Goal: Task Accomplishment & Management: Manage account settings

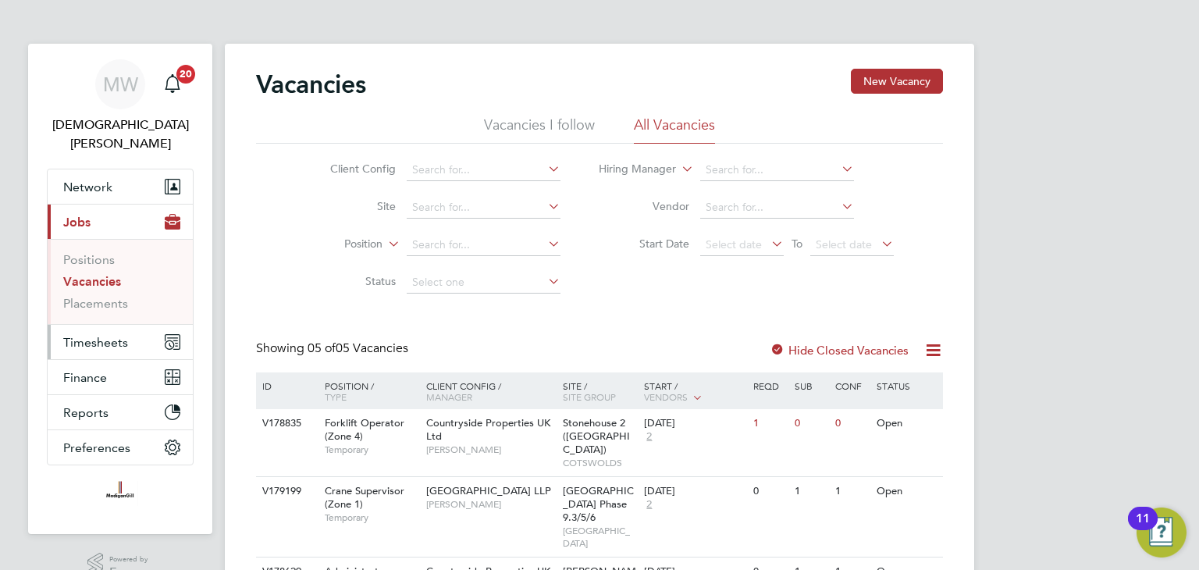
click at [104, 335] on span "Timesheets" at bounding box center [95, 342] width 65 height 15
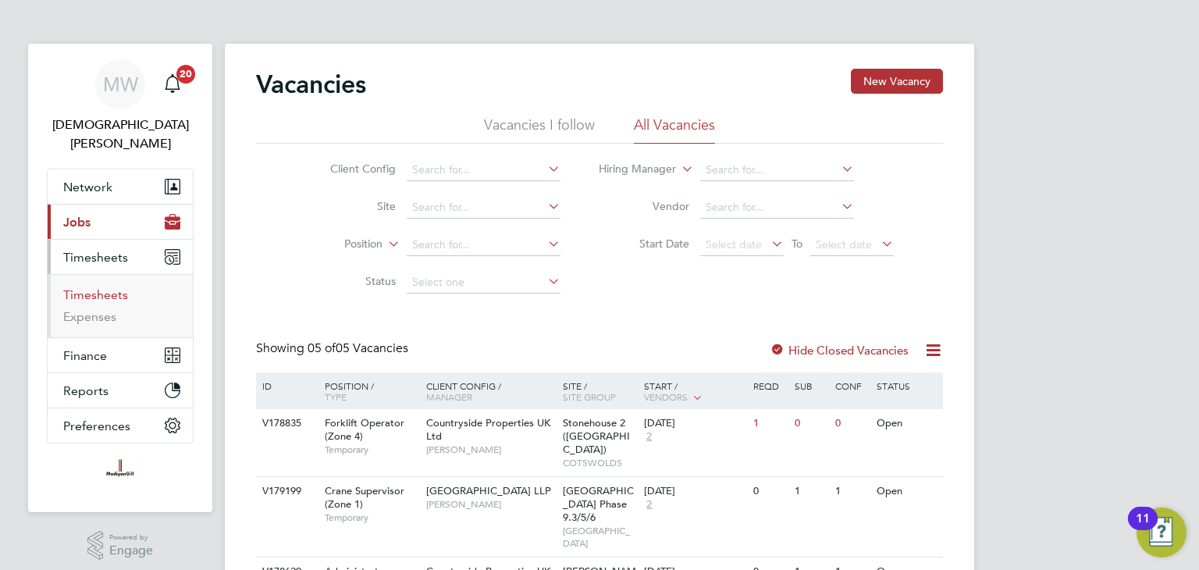
click at [109, 287] on link "Timesheets" at bounding box center [95, 294] width 65 height 15
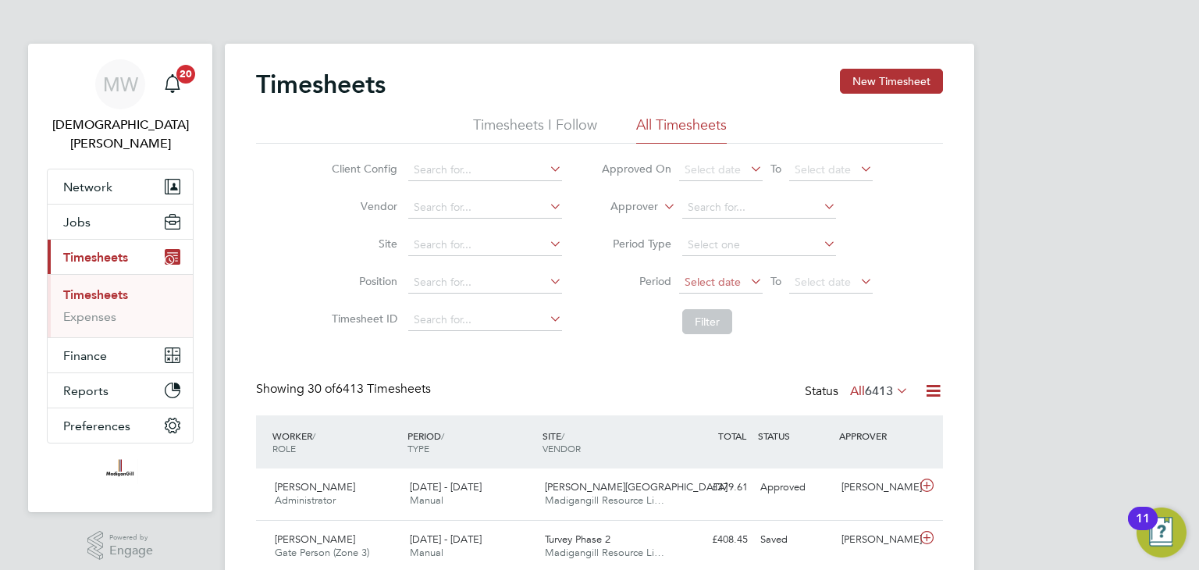
click at [724, 280] on span "Select date" at bounding box center [713, 282] width 56 height 14
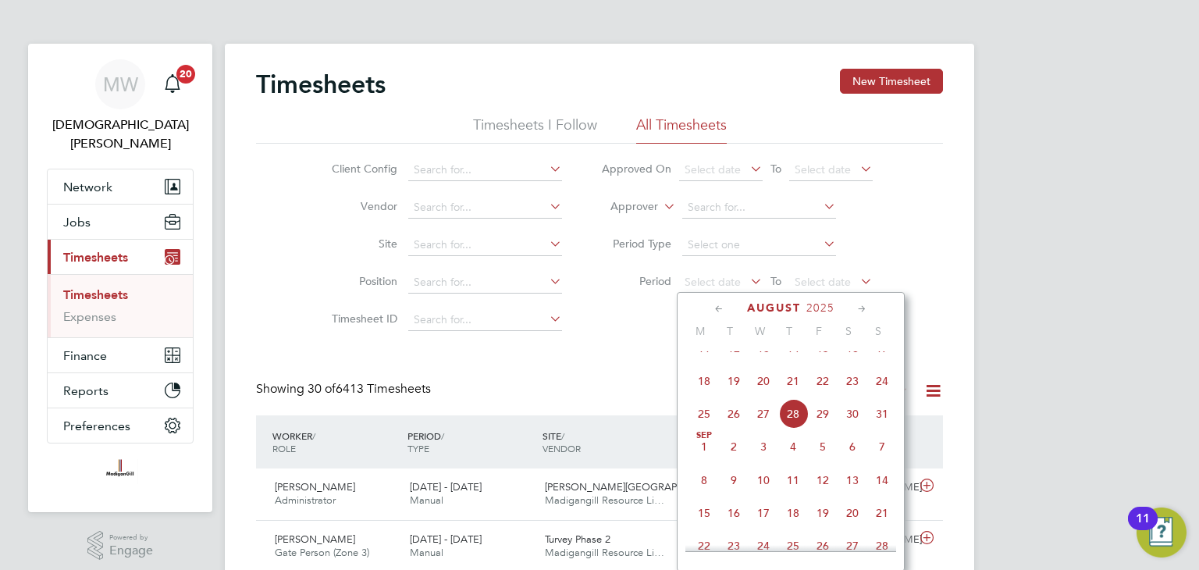
click at [703, 396] on span "18" at bounding box center [704, 381] width 30 height 30
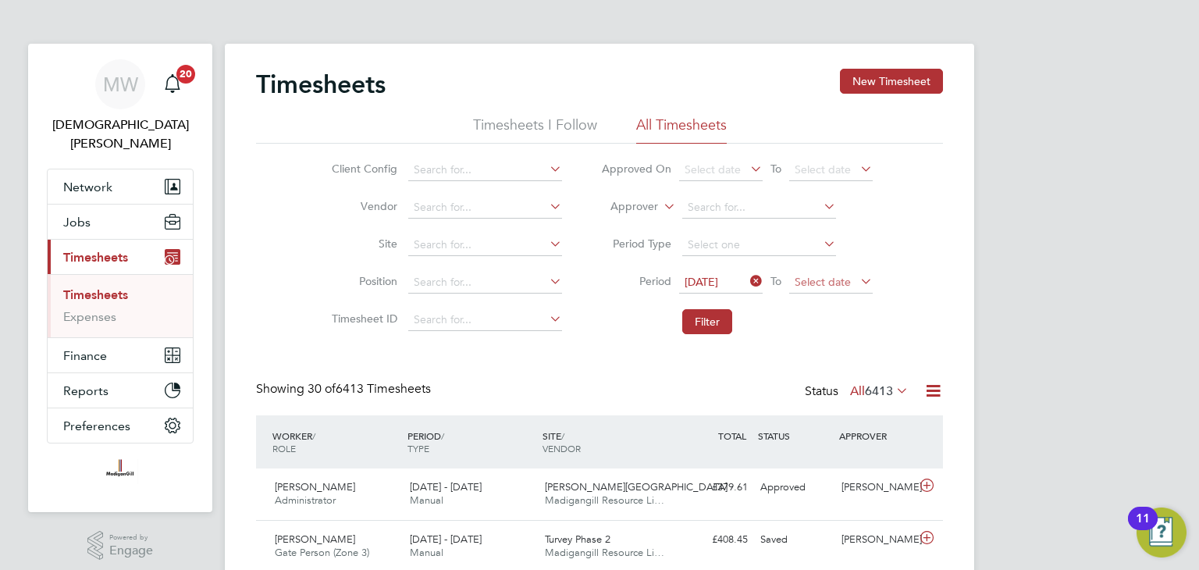
click at [817, 282] on span "Select date" at bounding box center [823, 282] width 56 height 14
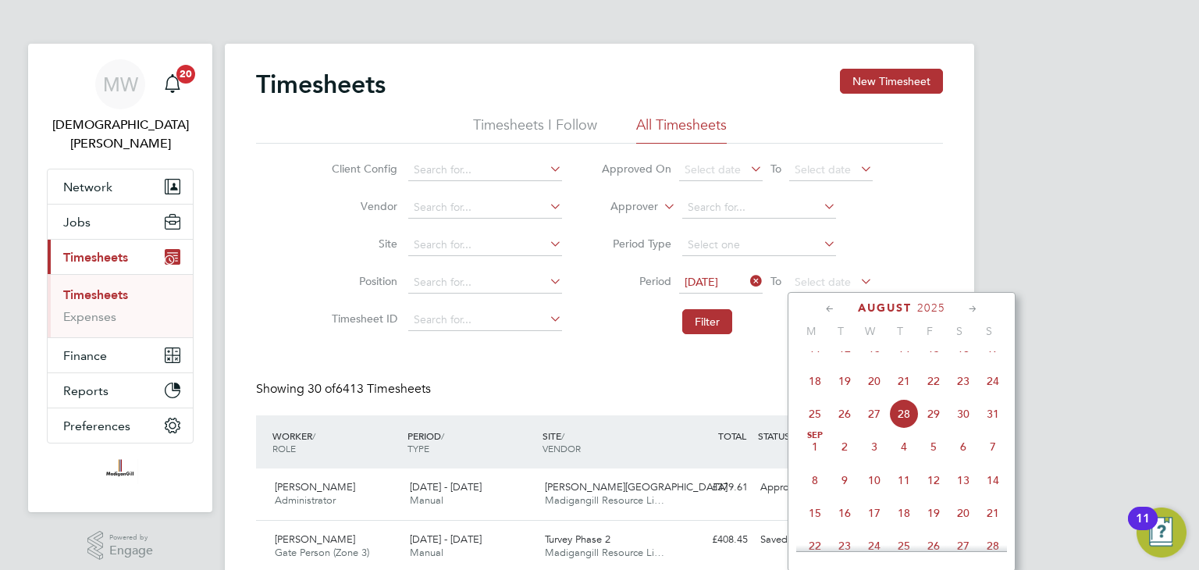
click at [996, 396] on span "24" at bounding box center [993, 381] width 30 height 30
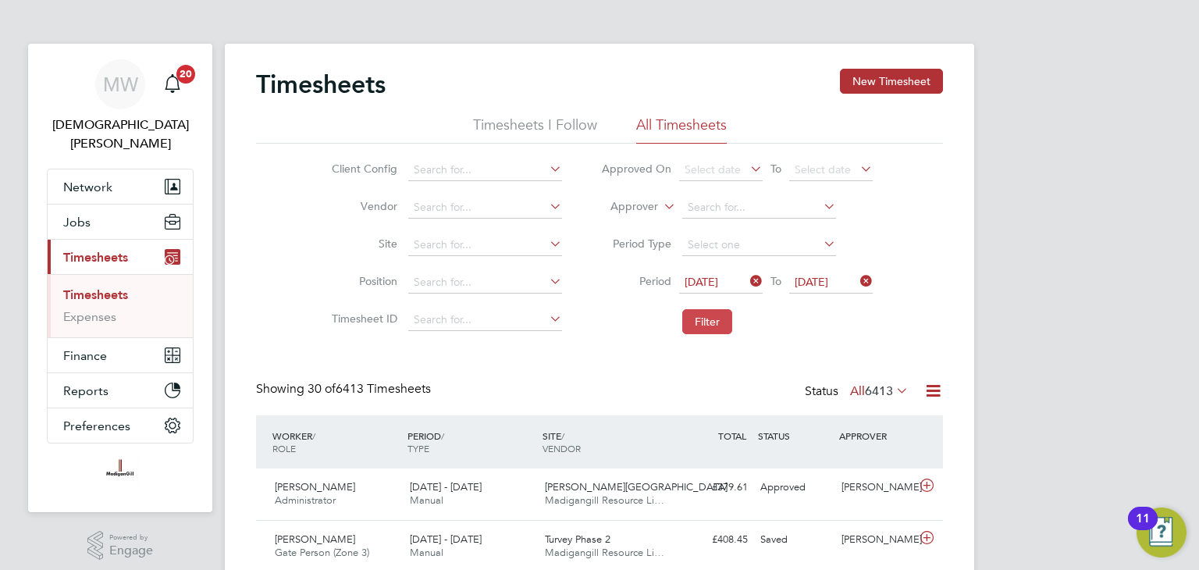
click at [706, 326] on button "Filter" at bounding box center [707, 321] width 50 height 25
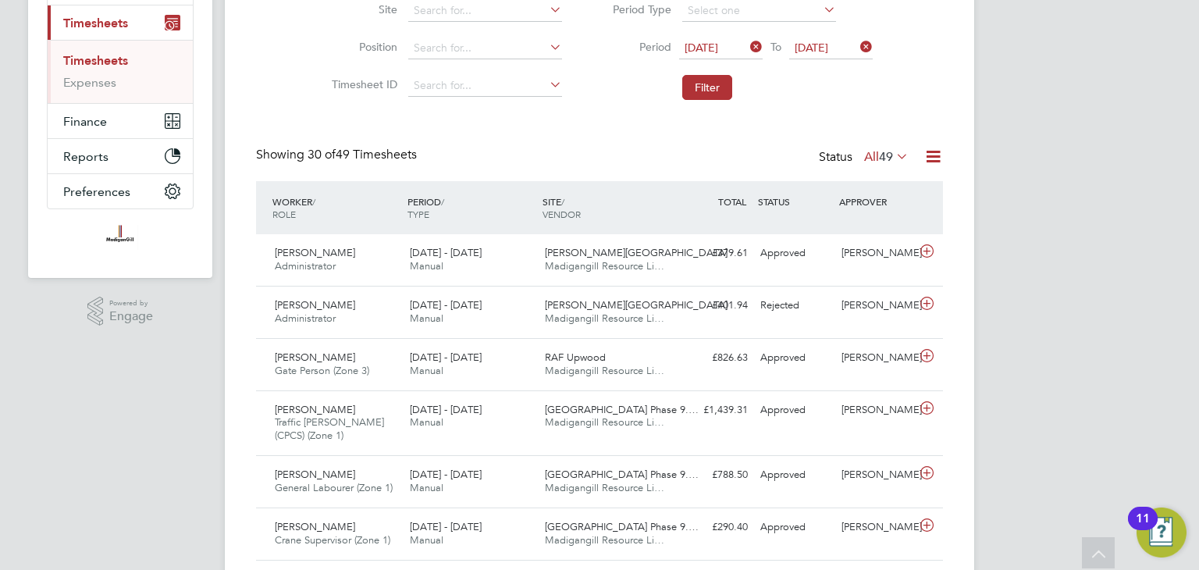
click at [893, 153] on icon at bounding box center [893, 156] width 0 height 22
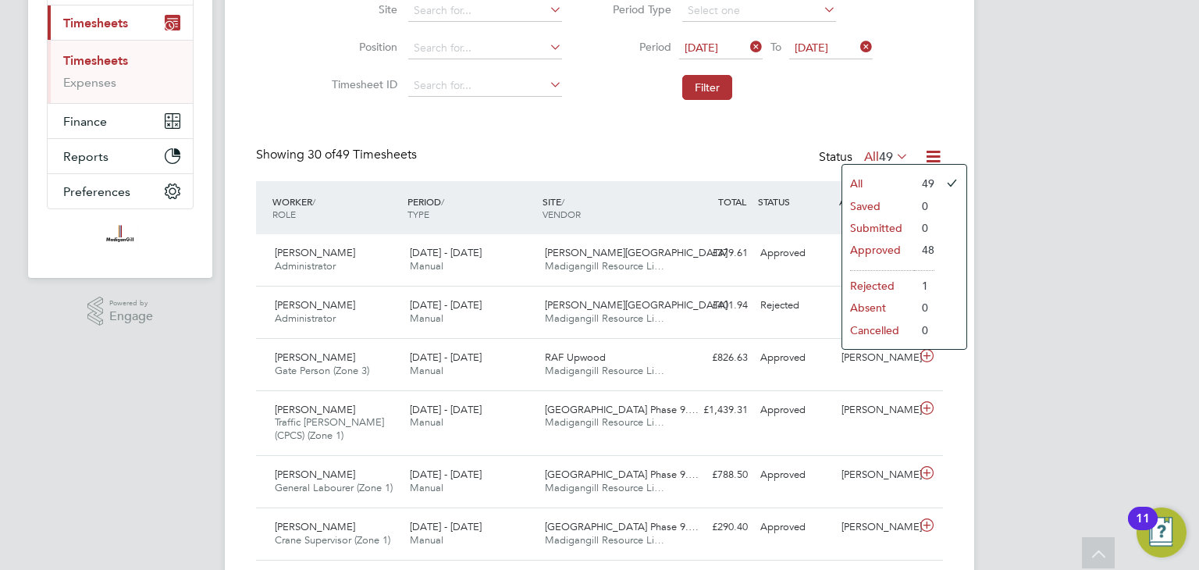
click at [884, 280] on li "Rejected" at bounding box center [879, 286] width 72 height 22
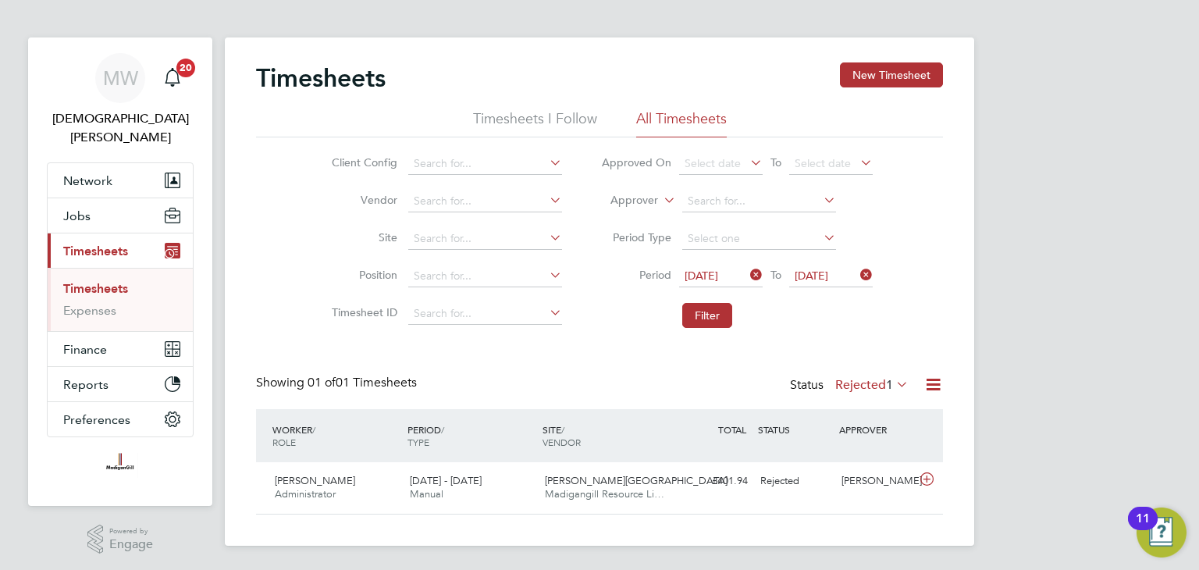
click at [870, 377] on label "Rejected 1" at bounding box center [871, 385] width 73 height 16
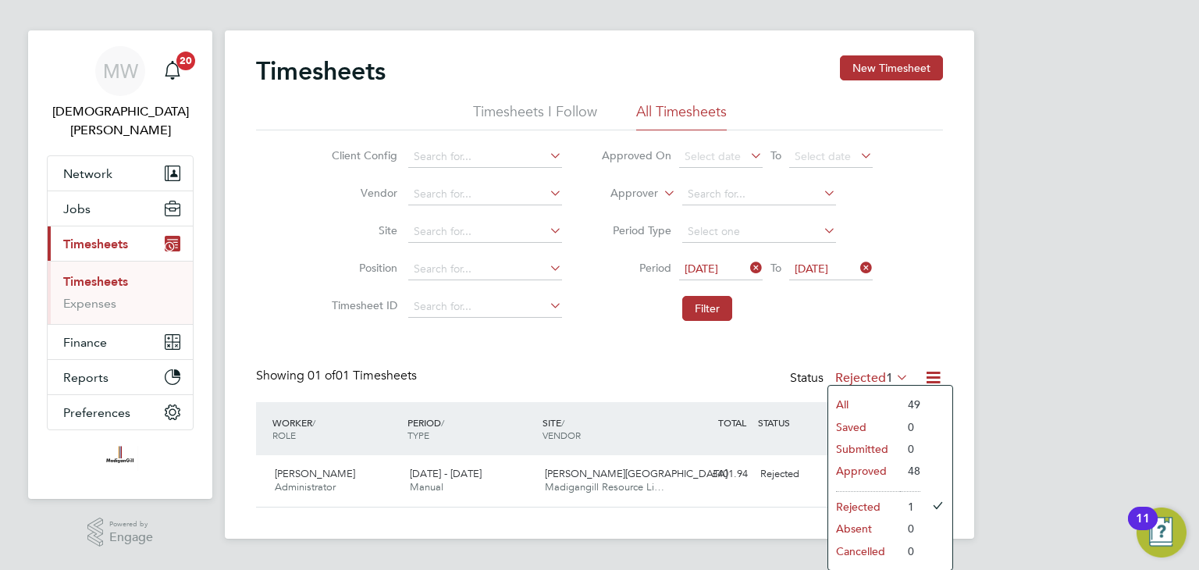
click at [871, 466] on li "Approved" at bounding box center [864, 471] width 72 height 22
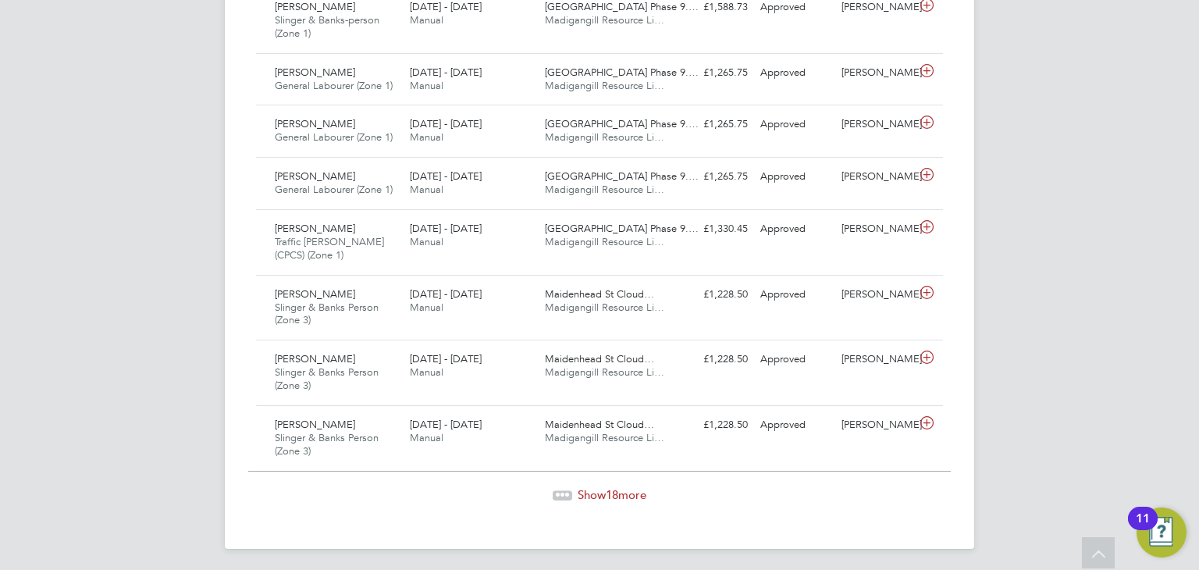
click at [601, 490] on span "Show 18 more" at bounding box center [612, 494] width 69 height 15
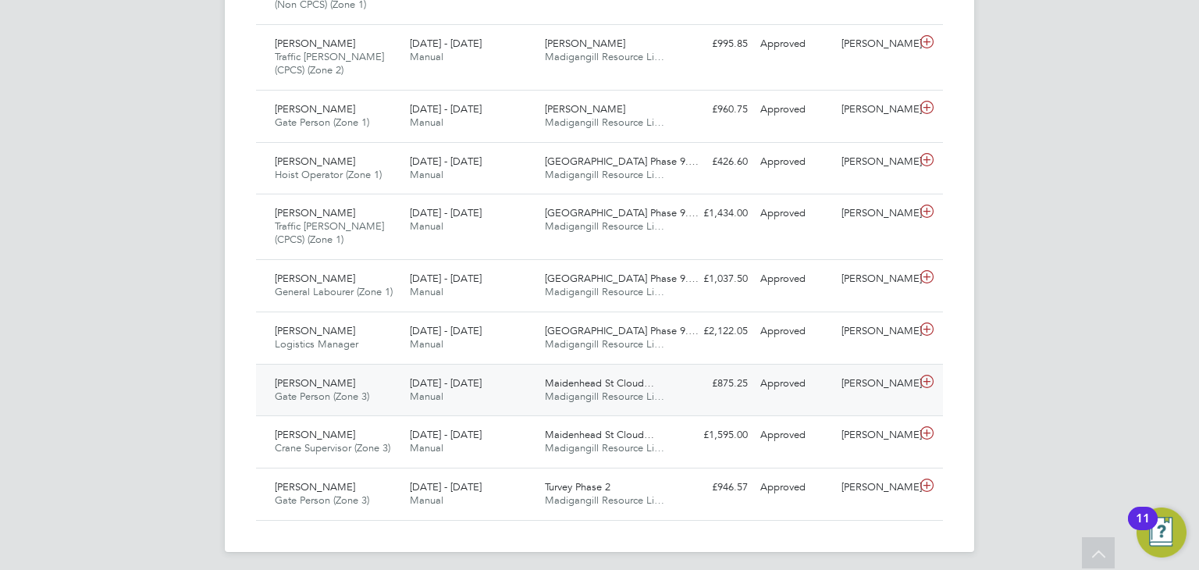
click at [681, 381] on div "£875.25 Approved" at bounding box center [713, 384] width 81 height 26
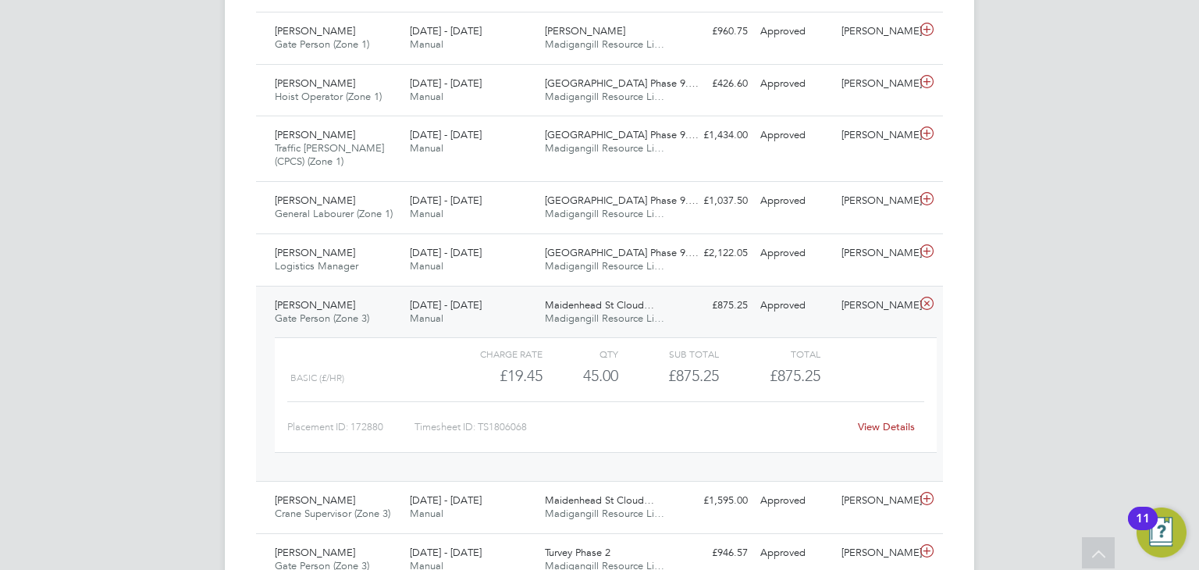
click at [881, 422] on link "View Details" at bounding box center [886, 426] width 57 height 13
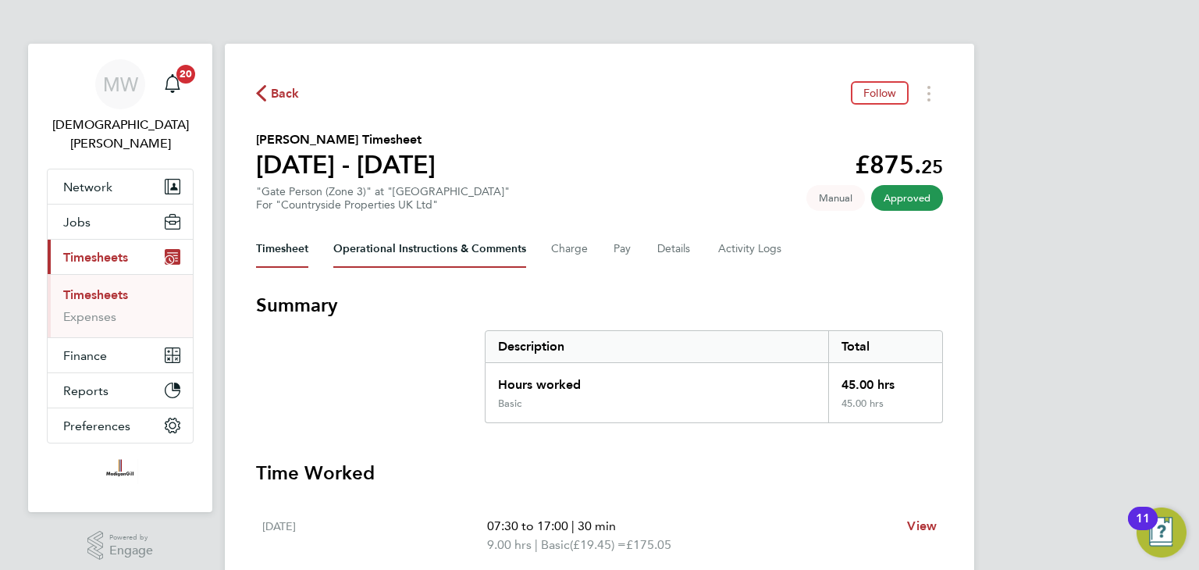
click at [458, 251] on Comments-tab "Operational Instructions & Comments" at bounding box center [429, 248] width 193 height 37
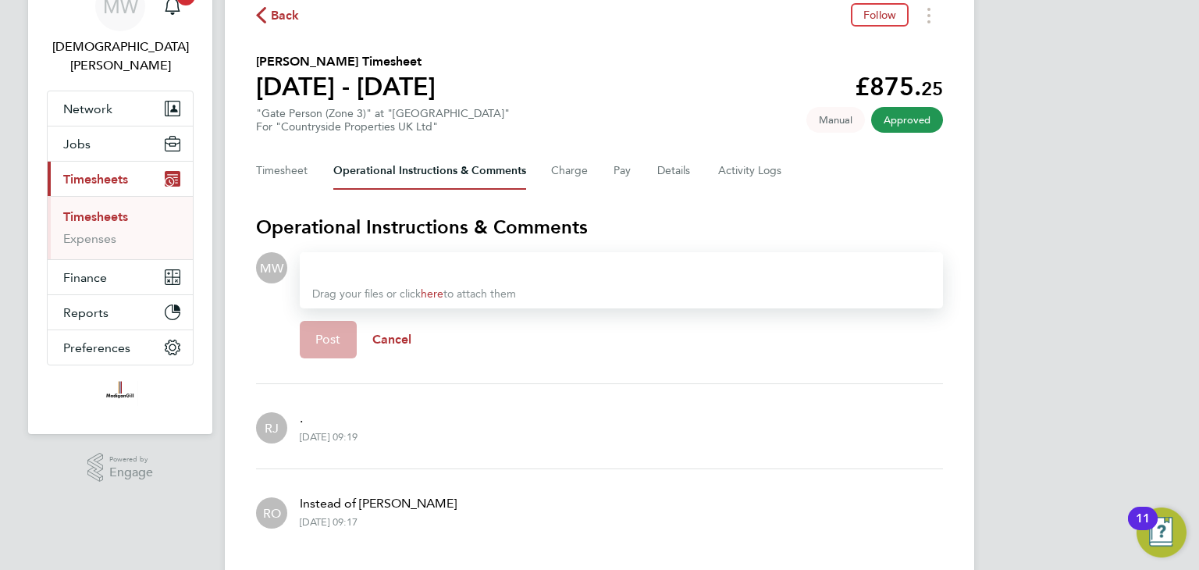
scroll to position [124, 0]
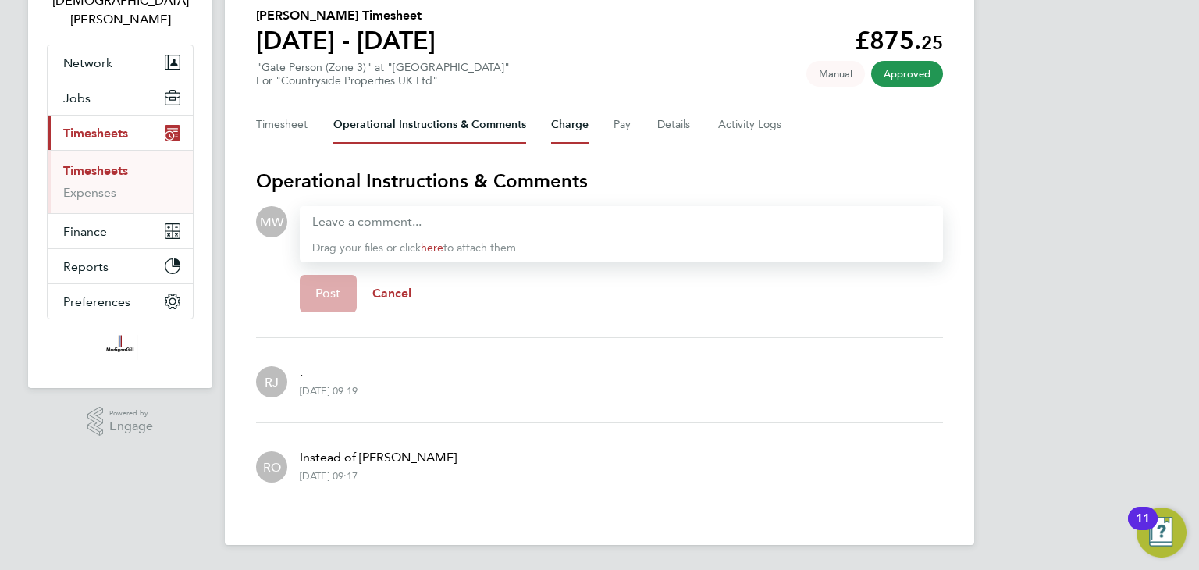
click at [585, 126] on button "Charge" at bounding box center [569, 124] width 37 height 37
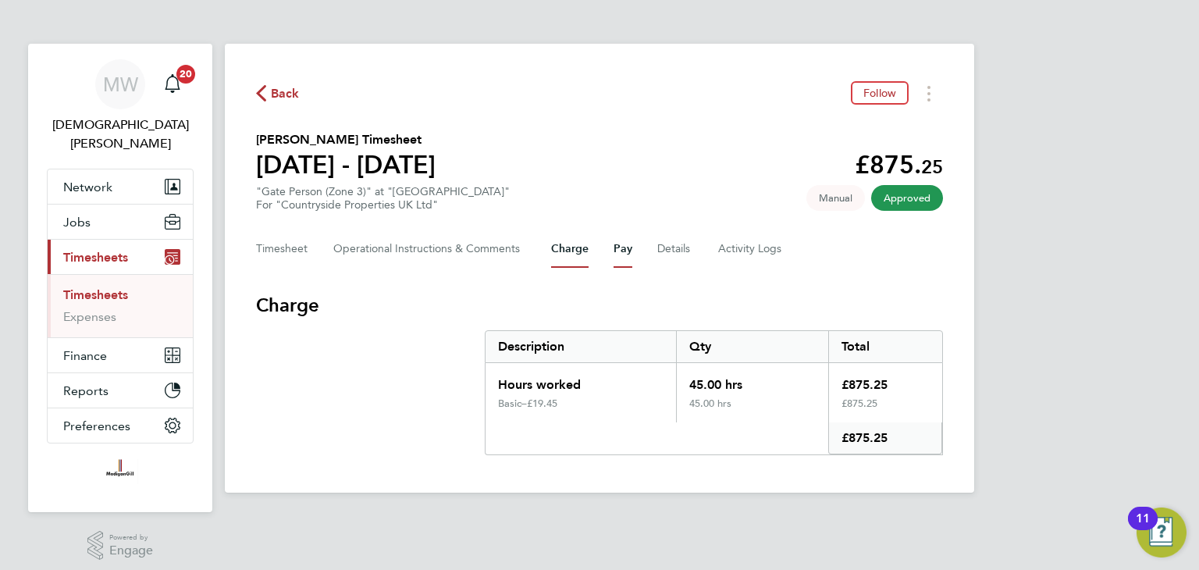
click at [624, 251] on button "Pay" at bounding box center [623, 248] width 19 height 37
click at [684, 248] on button "Details" at bounding box center [675, 248] width 36 height 37
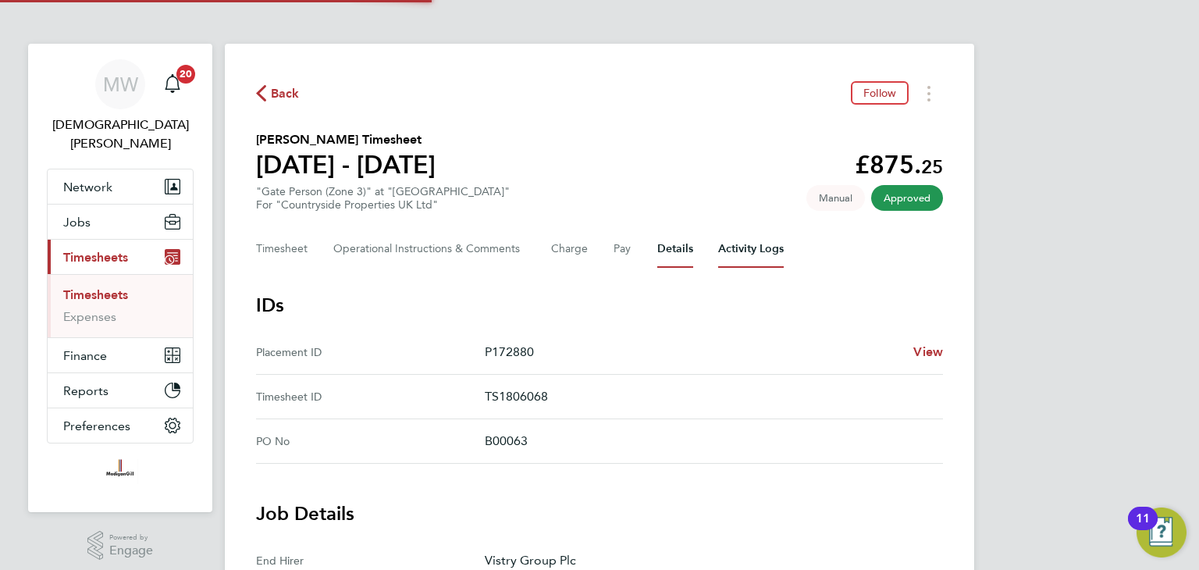
click at [729, 248] on Logs-tab "Activity Logs" at bounding box center [751, 248] width 66 height 37
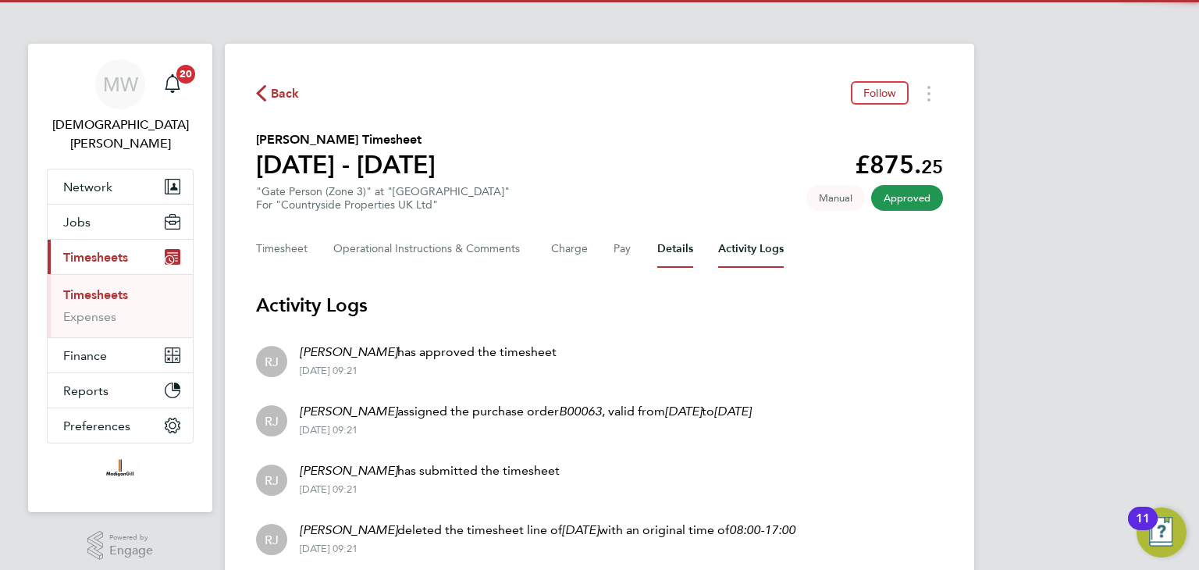
click at [670, 253] on button "Details" at bounding box center [675, 248] width 36 height 37
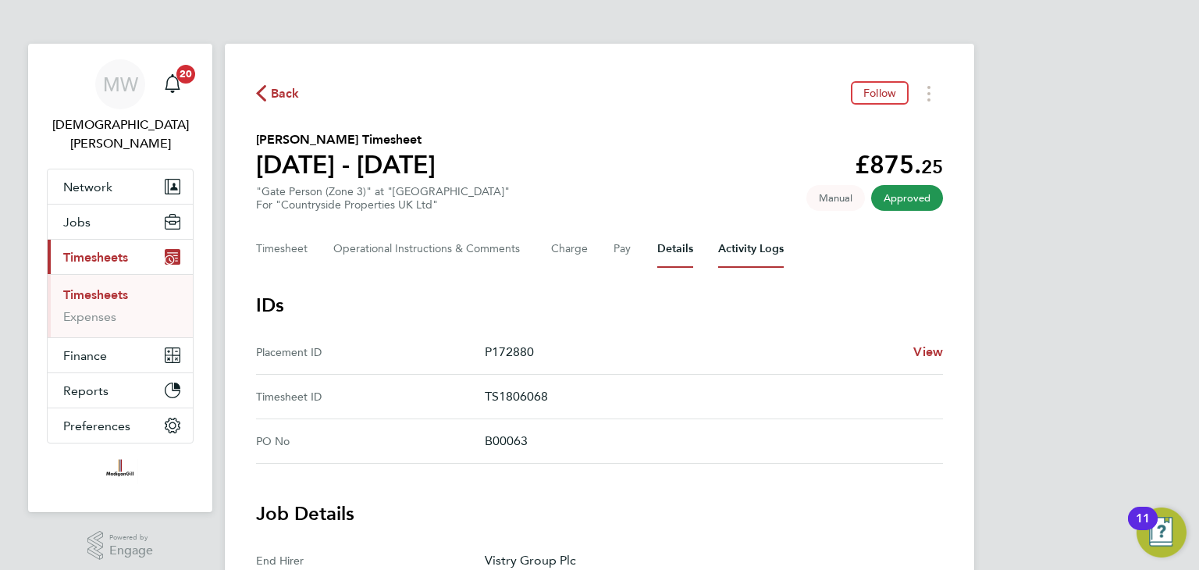
click at [733, 251] on Logs-tab "Activity Logs" at bounding box center [751, 248] width 66 height 37
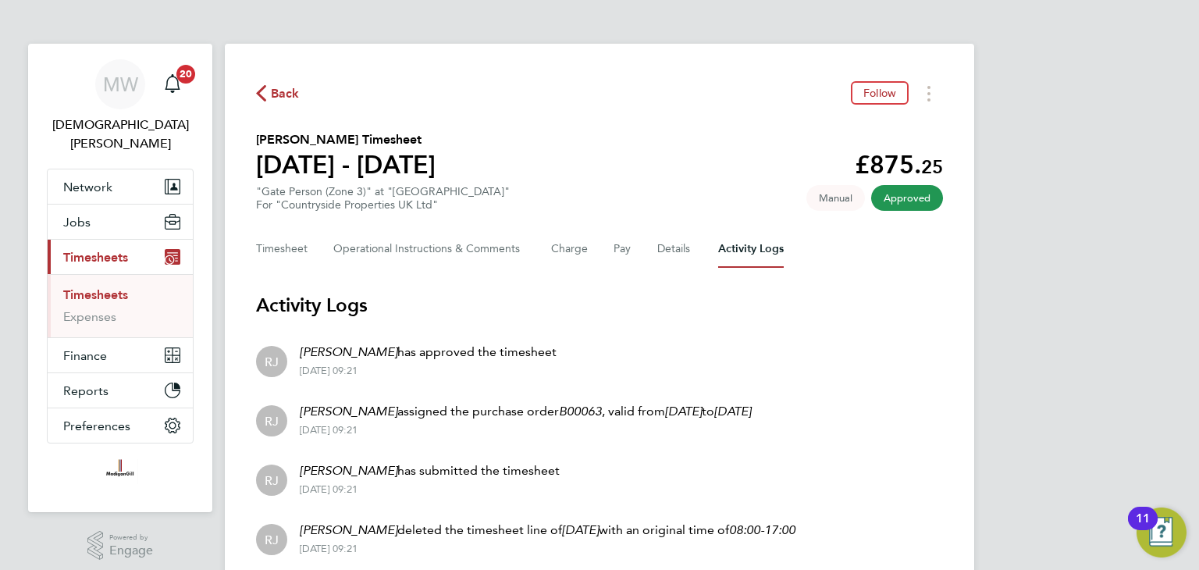
click at [284, 98] on span "Back" at bounding box center [285, 93] width 29 height 19
